Goal: Information Seeking & Learning: Find specific fact

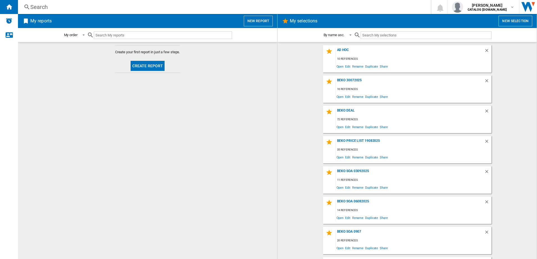
click at [88, 5] on div "Search" at bounding box center [223, 7] width 386 height 8
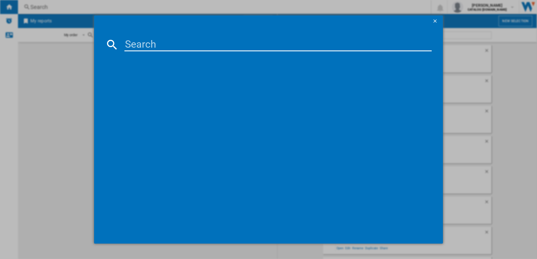
paste input "KDC653K KTC611K"
drag, startPoint x: 223, startPoint y: 42, endPoint x: 169, endPoint y: 44, distance: 53.7
click at [169, 44] on input "KDC653K KTC611K" at bounding box center [278, 44] width 308 height 13
type input "KDC653K"
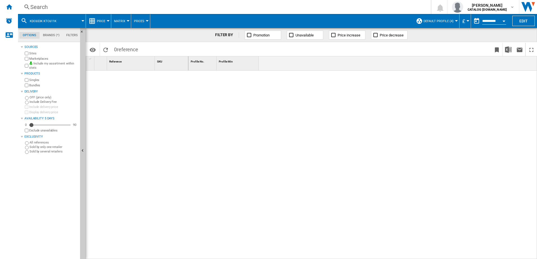
click at [73, 6] on div "Search" at bounding box center [223, 7] width 386 height 8
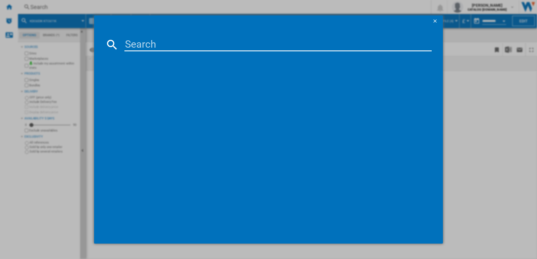
paste input "KDC653K"
type input "KDC653K"
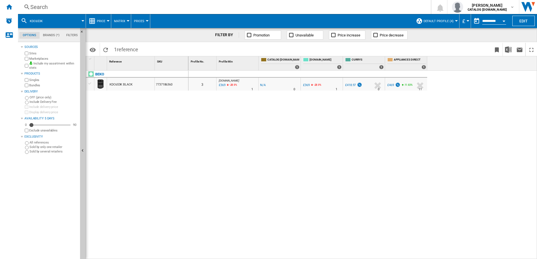
click at [439, 18] on button "Default profile (4)" at bounding box center [440, 21] width 33 height 14
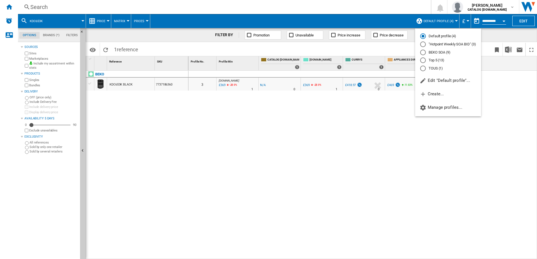
click at [437, 53] on md-radio-button "BEKO SOA (9)" at bounding box center [448, 52] width 56 height 5
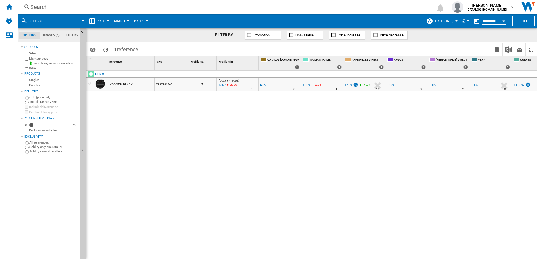
click at [226, 88] on div at bounding box center [227, 86] width 3 height 7
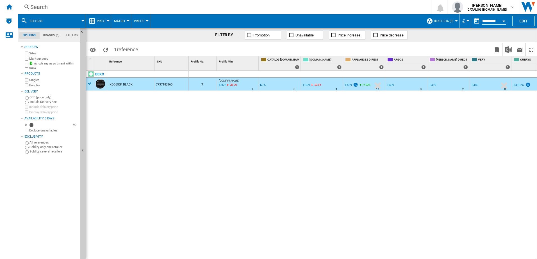
click at [92, 7] on div "Search" at bounding box center [223, 7] width 386 height 8
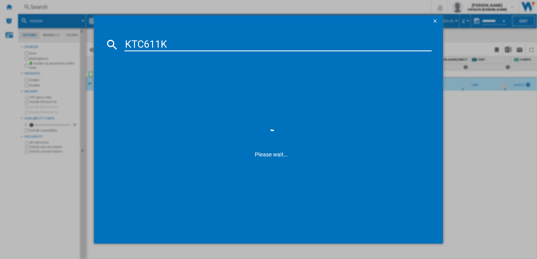
type input "KTC611K"
